Goal: Task Accomplishment & Management: Use online tool/utility

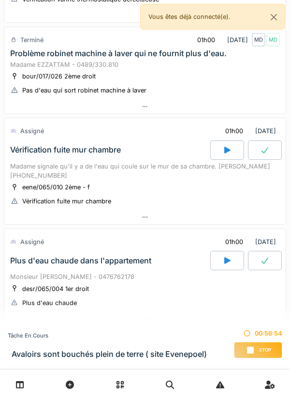
scroll to position [442, 0]
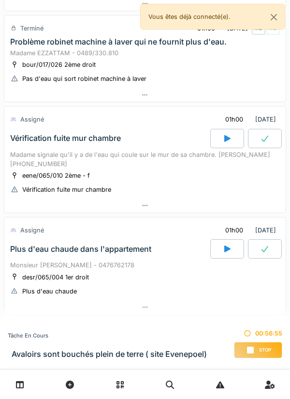
click at [254, 346] on icon at bounding box center [251, 350] width 10 height 8
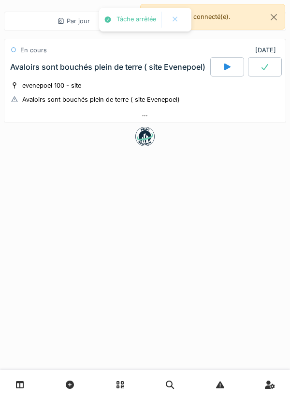
scroll to position [0, 0]
click at [193, 120] on div at bounding box center [145, 116] width 282 height 14
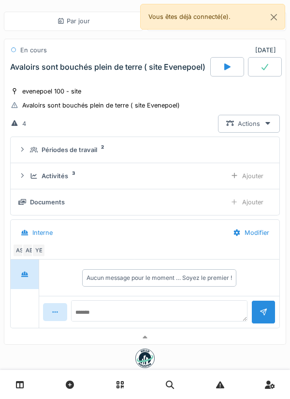
scroll to position [22, 0]
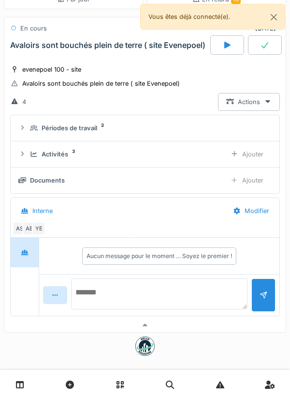
click at [190, 287] on textarea at bounding box center [159, 293] width 177 height 31
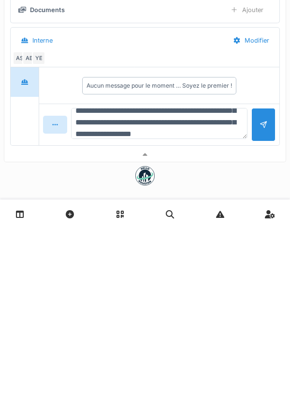
scroll to position [34, 0]
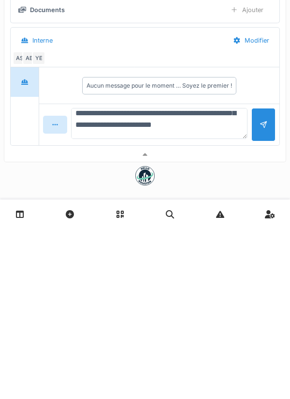
type textarea "**********"
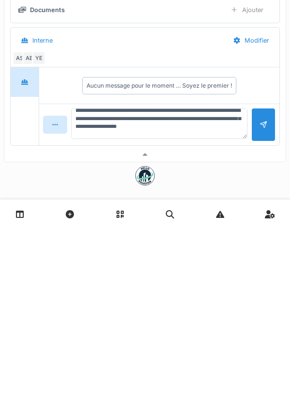
click at [260, 299] on div at bounding box center [264, 294] width 8 height 9
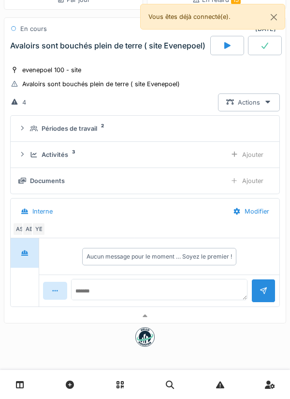
scroll to position [0, 0]
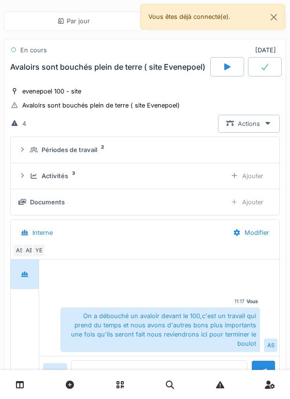
click at [131, 207] on div "Documents Ajouter" at bounding box center [144, 202] width 253 height 18
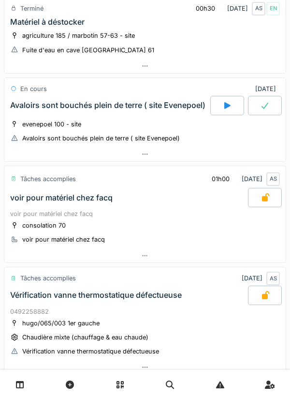
scroll to position [79, 0]
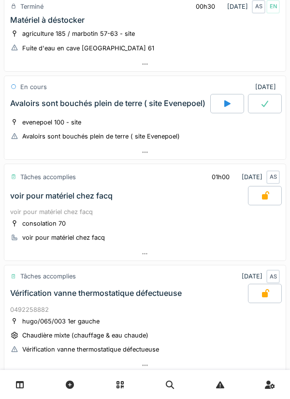
click at [190, 147] on div at bounding box center [145, 152] width 282 height 14
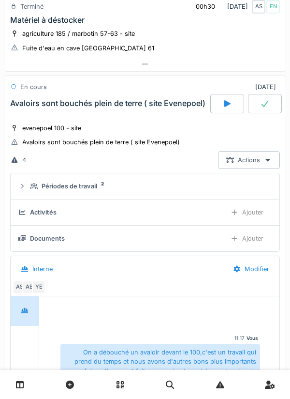
scroll to position [116, 0]
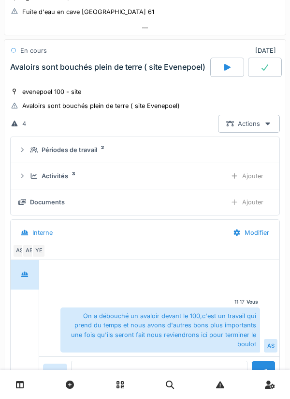
click at [245, 199] on div "Ajouter" at bounding box center [246, 202] width 49 height 18
click at [212, 203] on div "Documents" at bounding box center [118, 201] width 200 height 9
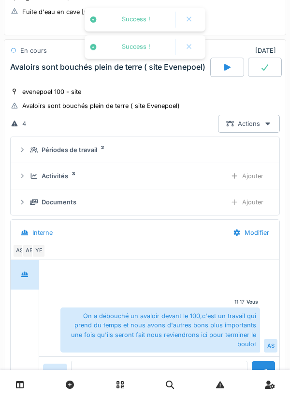
click at [50, 203] on div "Documents" at bounding box center [59, 201] width 35 height 9
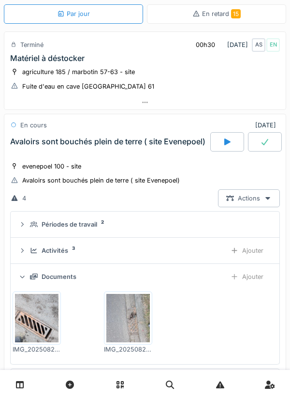
scroll to position [0, 0]
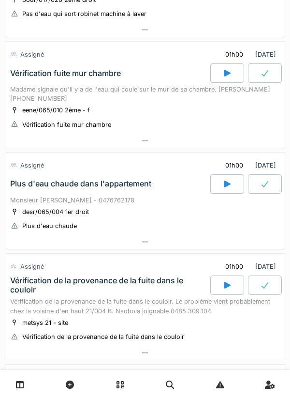
scroll to position [494, 0]
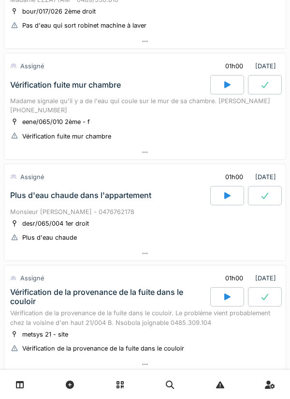
click at [151, 149] on div at bounding box center [145, 152] width 282 height 14
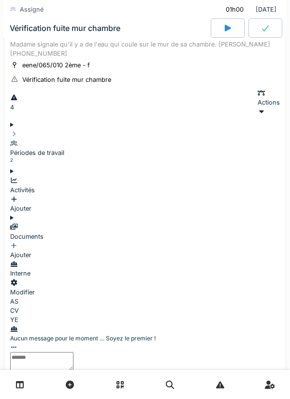
scroll to position [560, 0]
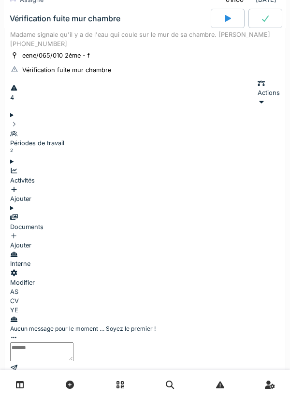
click at [179, 212] on div "Documents" at bounding box center [145, 221] width 270 height 18
click at [243, 185] on div "Ajouter" at bounding box center [145, 194] width 270 height 18
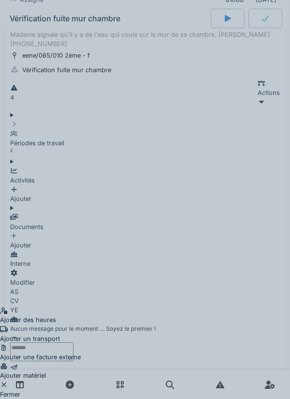
click at [81, 325] on div "Ajouter un transport" at bounding box center [40, 334] width 81 height 18
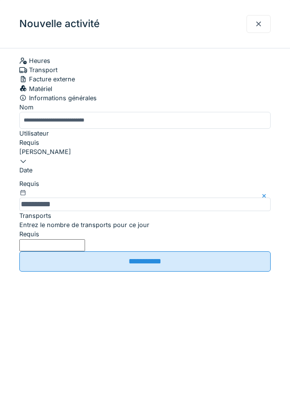
click at [85, 251] on input "Entrez le nombre de transports pour ce jour" at bounding box center [52, 245] width 66 height 12
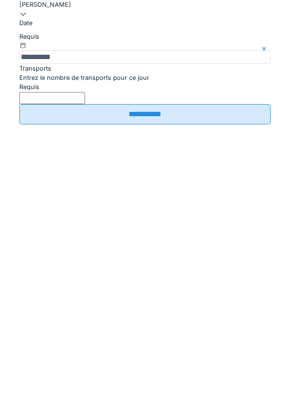
click at [181, 271] on input "**********" at bounding box center [145, 261] width 252 height 20
type input "*"
click at [151, 271] on input "**********" at bounding box center [145, 261] width 252 height 20
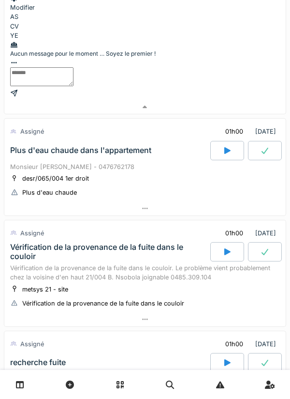
scroll to position [929, 0]
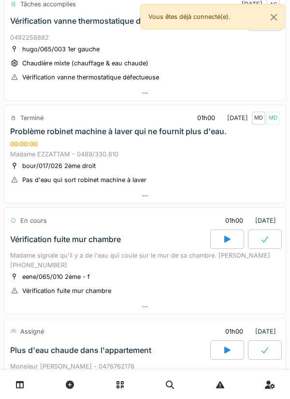
scroll to position [366, 0]
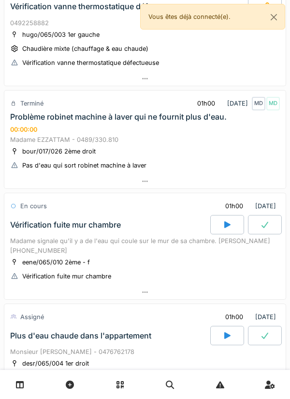
click at [190, 267] on div "eene/065/010 2ème - f Vérification fuite mur chambre" at bounding box center [145, 269] width 270 height 24
click at [224, 217] on div at bounding box center [227, 224] width 34 height 19
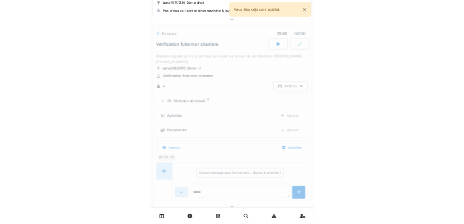
scroll to position [519, 0]
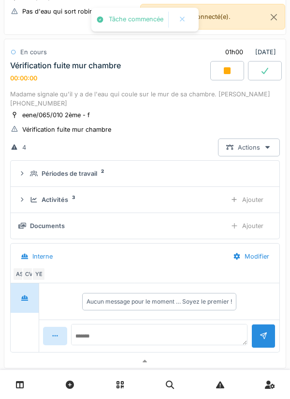
click at [194, 199] on div "Activités 3" at bounding box center [124, 199] width 189 height 9
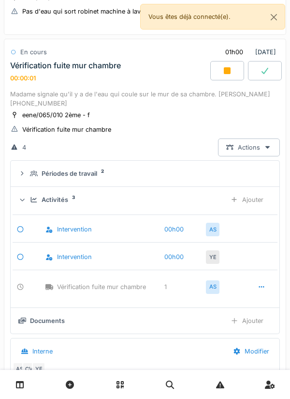
click at [258, 196] on div "Ajouter" at bounding box center [246, 200] width 49 height 18
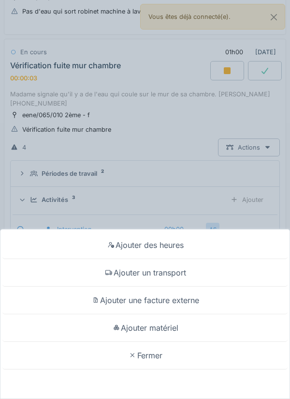
click at [225, 202] on div "Ajouter des heures Ajouter un transport Ajouter une facture externe Ajouter mat…" at bounding box center [145, 199] width 290 height 399
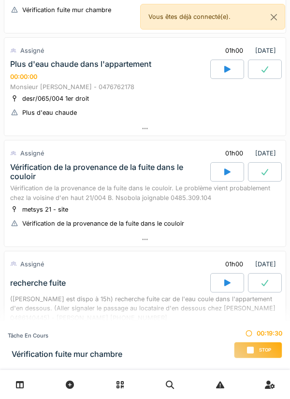
scroll to position [709, 0]
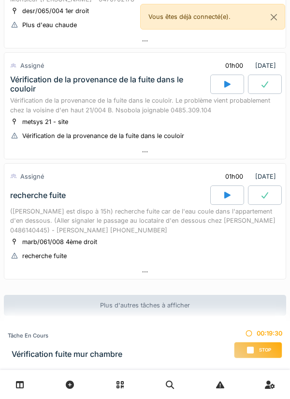
click at [92, 351] on h3 "Vérification fuite mur chambre" at bounding box center [67, 353] width 111 height 9
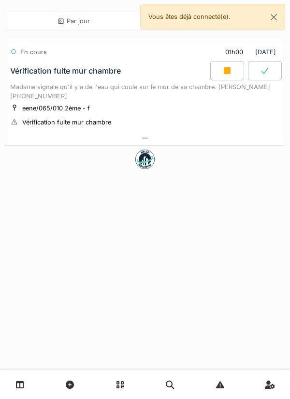
scroll to position [0, 0]
click at [155, 76] on div "Vérification fuite mur chambre" at bounding box center [109, 70] width 202 height 19
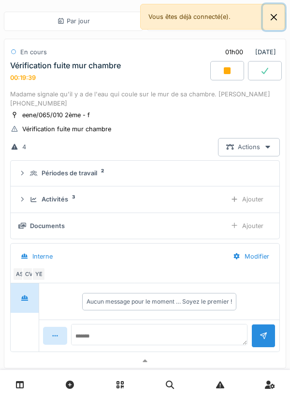
click at [264, 26] on button "Close" at bounding box center [274, 17] width 22 height 26
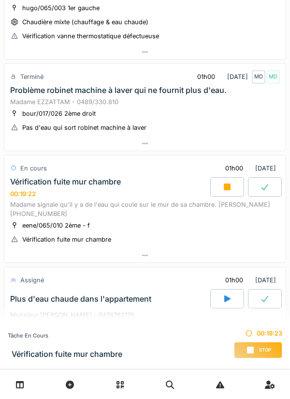
scroll to position [385, 0]
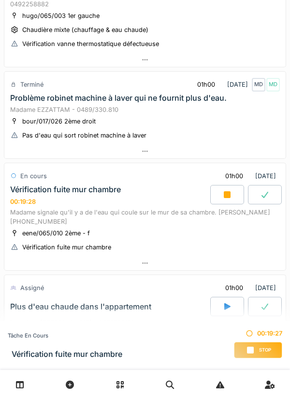
click at [260, 347] on span "Stop" at bounding box center [265, 349] width 12 height 7
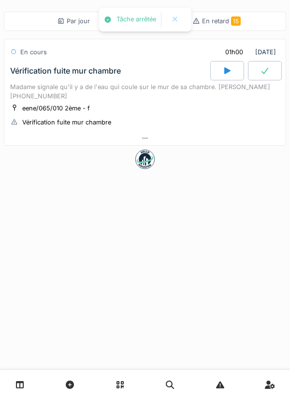
scroll to position [0, 0]
click at [162, 132] on div at bounding box center [145, 138] width 282 height 14
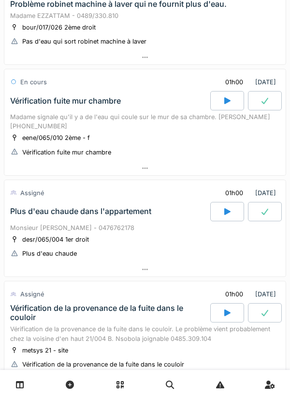
scroll to position [477, 0]
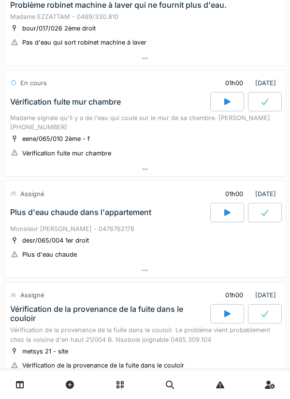
click at [154, 175] on div at bounding box center [145, 169] width 282 height 14
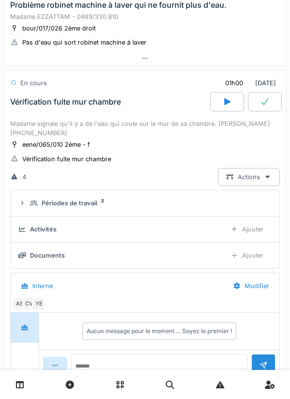
scroll to position [508, 0]
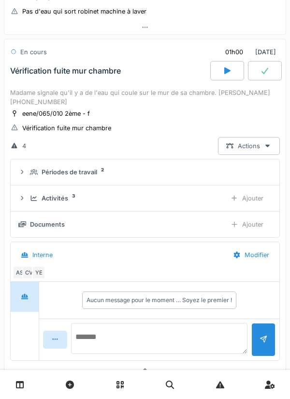
click at [163, 338] on textarea at bounding box center [159, 338] width 177 height 31
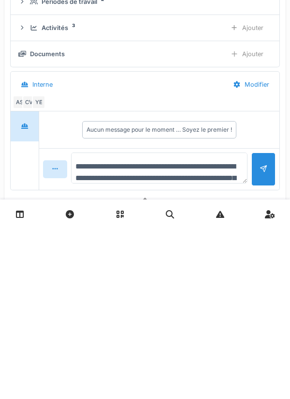
scroll to position [23, 0]
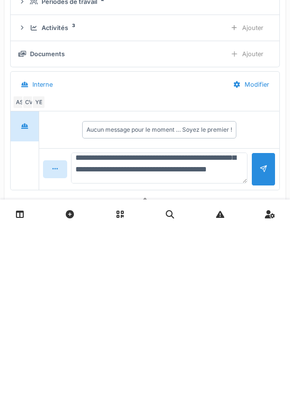
type textarea "**********"
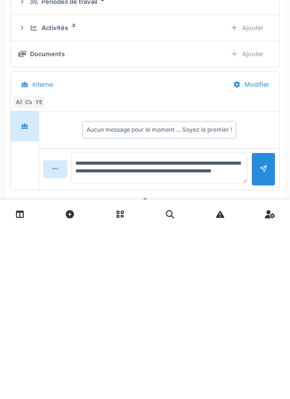
click at [256, 351] on div at bounding box center [264, 339] width 24 height 33
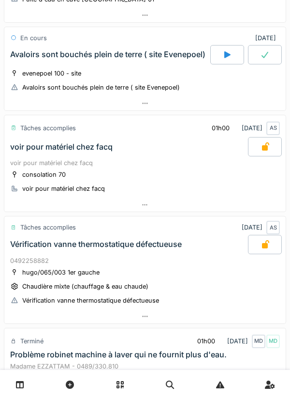
scroll to position [0, 0]
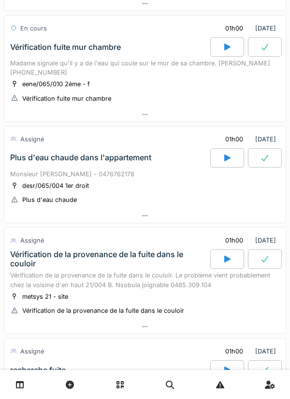
scroll to position [590, 0]
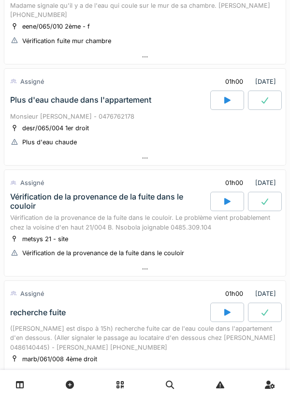
click at [157, 114] on div "Monsieur [PERSON_NAME] - 0476762178" at bounding box center [145, 116] width 270 height 9
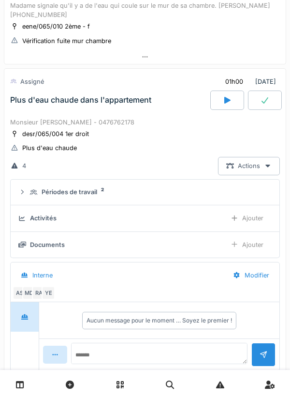
scroll to position [619, 0]
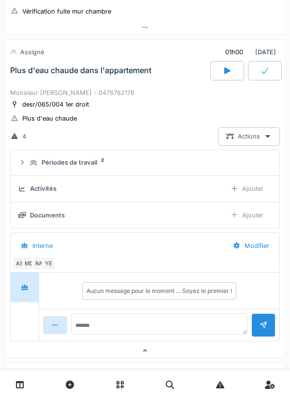
click at [192, 165] on div "Périodes de travail 2" at bounding box center [149, 162] width 238 height 9
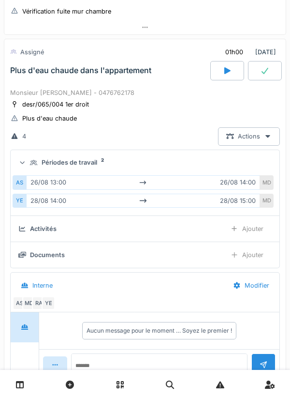
click at [171, 107] on div "desr/065/004 1er droit Plus d'eau chaude" at bounding box center [145, 111] width 270 height 24
click at [156, 94] on div "Monsieur [PERSON_NAME] - 0476762178" at bounding box center [145, 92] width 270 height 9
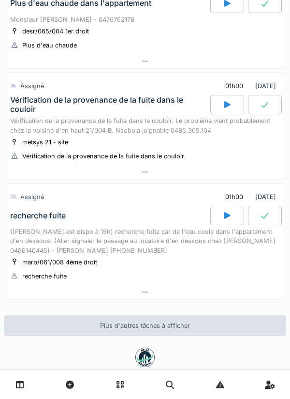
scroll to position [688, 0]
